Goal: Entertainment & Leisure: Consume media (video, audio)

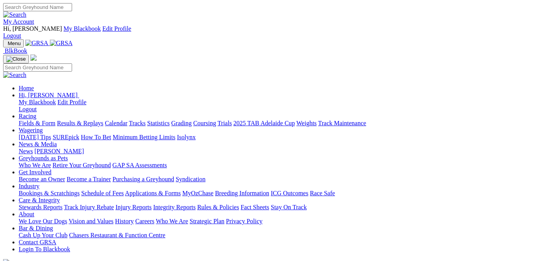
click at [103, 120] on link "Results & Replays" at bounding box center [80, 123] width 46 height 7
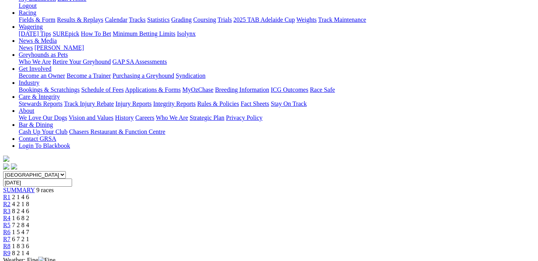
scroll to position [117, 0]
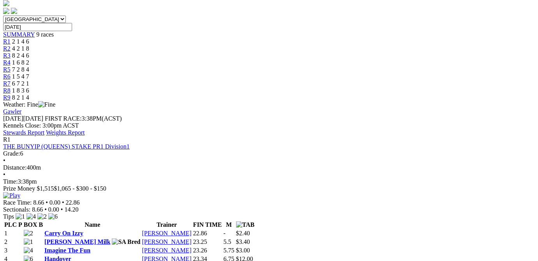
scroll to position [313, 0]
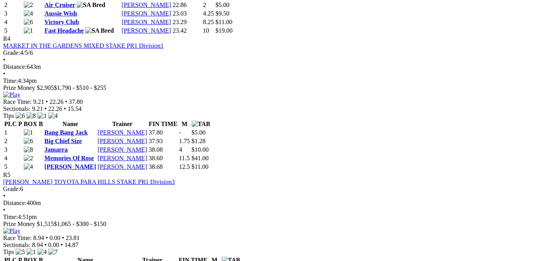
scroll to position [705, 0]
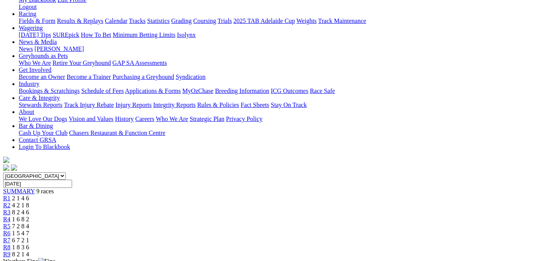
scroll to position [156, 0]
